Goal: Use online tool/utility: Utilize a website feature to perform a specific function

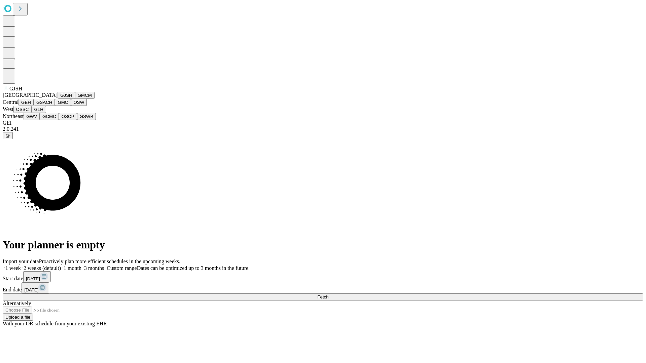
click at [58, 99] on button "GJSH" at bounding box center [66, 95] width 17 height 7
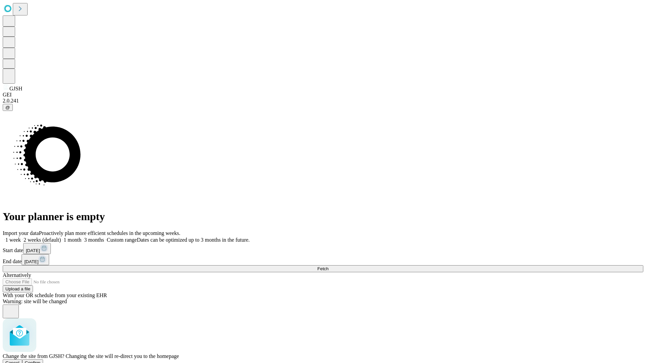
click at [41, 361] on span "Confirm" at bounding box center [33, 363] width 16 height 5
click at [81, 237] on label "1 month" at bounding box center [71, 240] width 21 height 6
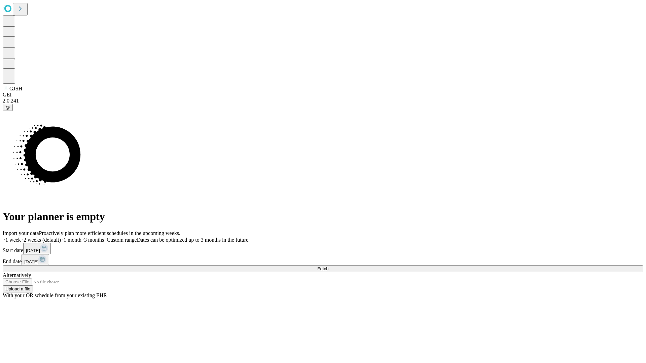
click at [328, 266] on span "Fetch" at bounding box center [322, 268] width 11 height 5
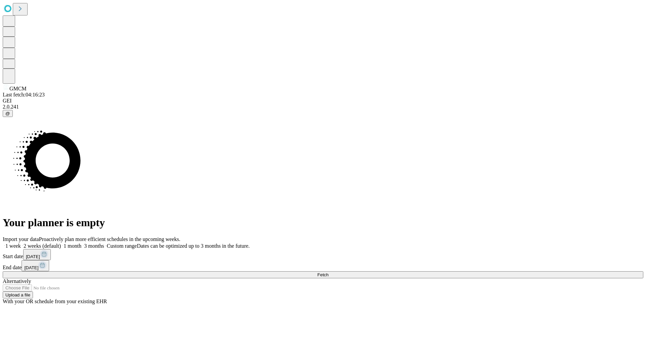
click at [81, 243] on label "1 month" at bounding box center [71, 246] width 21 height 6
click at [328, 272] on span "Fetch" at bounding box center [322, 274] width 11 height 5
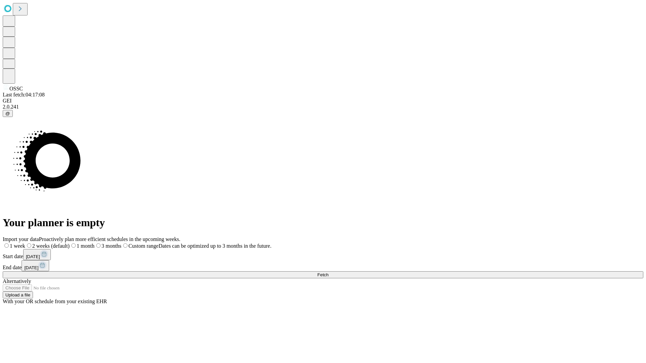
click at [95, 243] on label "1 month" at bounding box center [82, 246] width 25 height 6
click at [328, 272] on span "Fetch" at bounding box center [322, 274] width 11 height 5
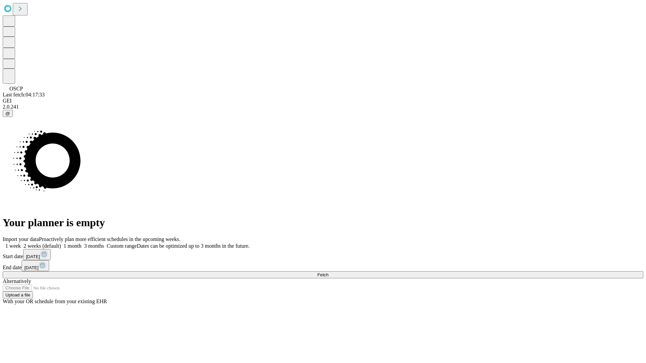
click at [81, 243] on label "1 month" at bounding box center [71, 246] width 21 height 6
click at [328, 272] on span "Fetch" at bounding box center [322, 274] width 11 height 5
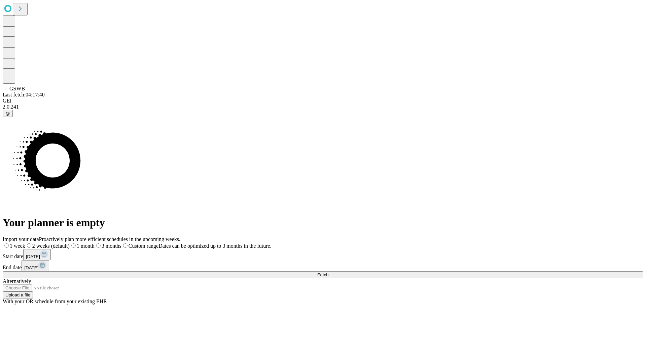
click at [95, 243] on label "1 month" at bounding box center [82, 246] width 25 height 6
click at [328, 272] on span "Fetch" at bounding box center [322, 274] width 11 height 5
